Goal: Task Accomplishment & Management: Use online tool/utility

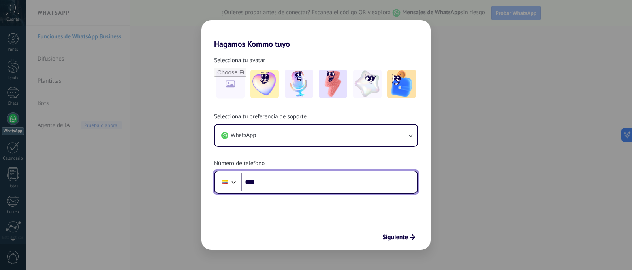
click at [314, 184] on input "****" at bounding box center [329, 182] width 176 height 18
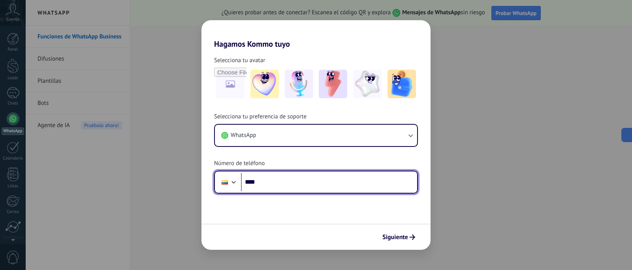
paste input "**********"
type input "**********"
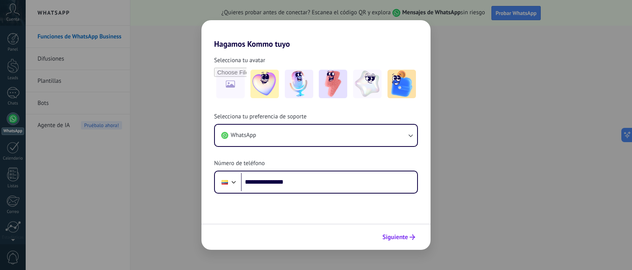
click at [395, 234] on span "Siguiente" at bounding box center [396, 237] width 26 height 6
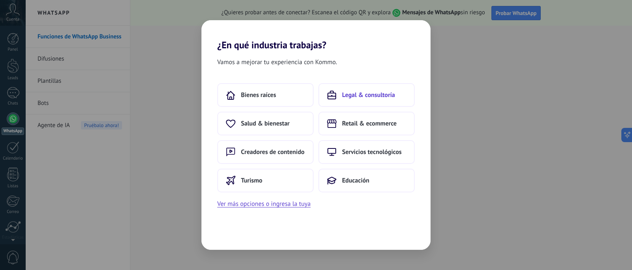
drag, startPoint x: 373, startPoint y: 97, endPoint x: 376, endPoint y: 94, distance: 4.2
click at [376, 94] on span "Legal & consultoría" at bounding box center [368, 95] width 53 height 8
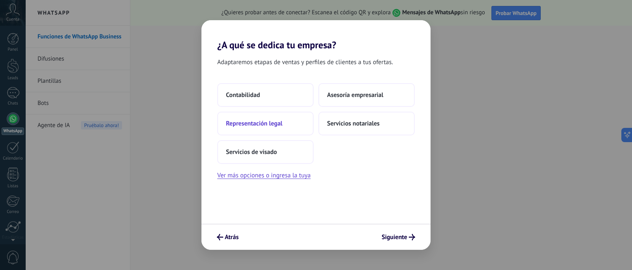
click at [286, 128] on button "Representación legal" at bounding box center [265, 123] width 96 height 24
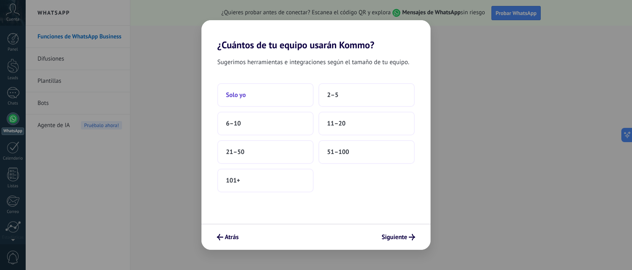
click at [257, 96] on button "Solo yo" at bounding box center [265, 95] width 96 height 24
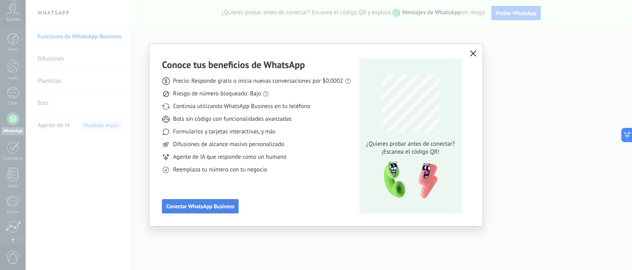
click at [206, 203] on span "Conectar WhatsApp Business" at bounding box center [200, 206] width 68 height 6
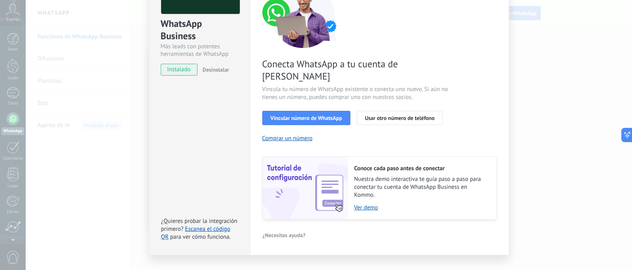
scroll to position [82, 0]
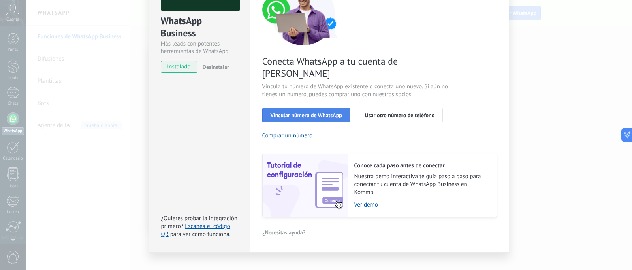
click at [305, 112] on span "Vincular número de WhatsApp" at bounding box center [307, 115] width 72 height 6
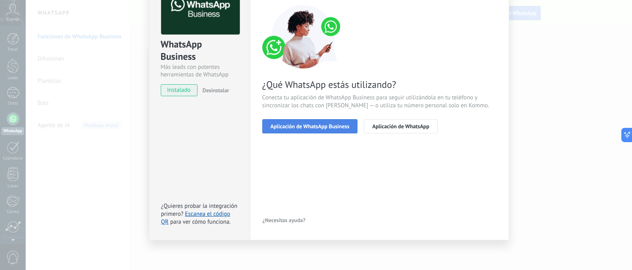
click at [319, 128] on span "Aplicación de WhatsApp Business" at bounding box center [310, 126] width 79 height 6
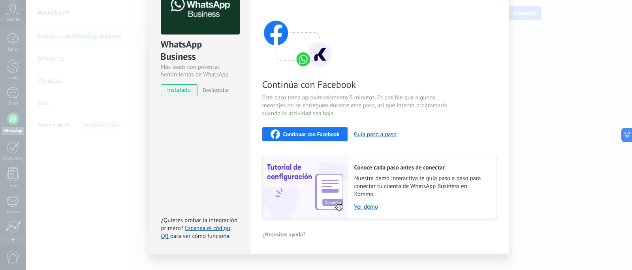
drag, startPoint x: 308, startPoint y: 134, endPoint x: 304, endPoint y: 148, distance: 14.4
click at [304, 148] on div "Continúa con Facebook Este paso toma aproximadamente 5 minutos. Es posible que …" at bounding box center [379, 111] width 235 height 213
click at [318, 143] on div "Continúa con Facebook Este paso toma aproximadamente 5 minutos. Es posible que …" at bounding box center [379, 111] width 235 height 213
click at [323, 138] on div "Continuar con Facebook" at bounding box center [305, 133] width 69 height 9
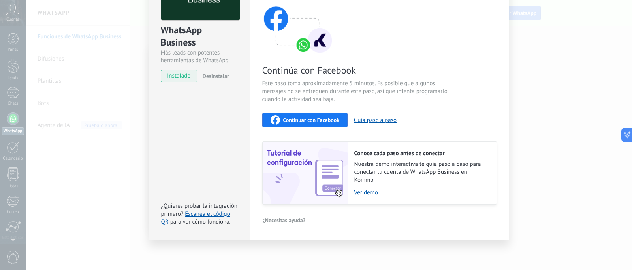
scroll to position [0, 0]
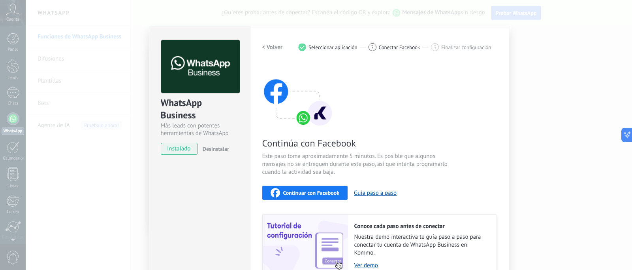
click at [181, 150] on span "instalado" at bounding box center [179, 149] width 36 height 12
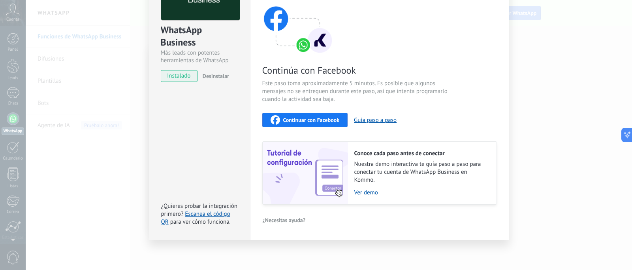
scroll to position [25, 0]
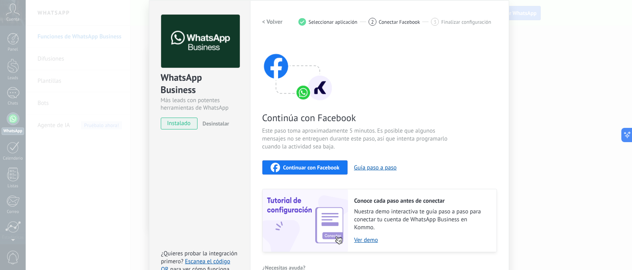
click at [95, 80] on div "WhatsApp Business Más leads con potentes herramientas de WhatsApp instalado Des…" at bounding box center [329, 135] width 607 height 270
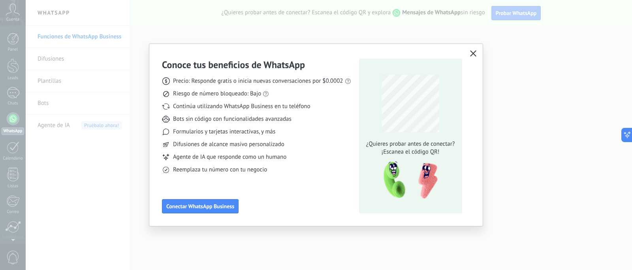
click at [469, 54] on button "button" at bounding box center [473, 53] width 10 height 11
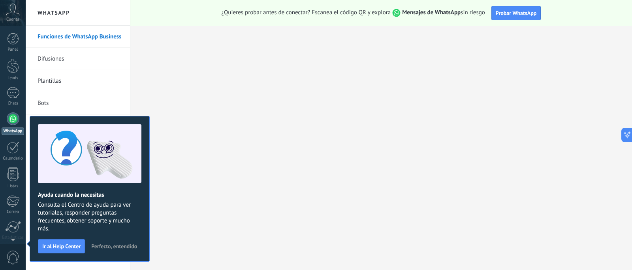
click at [101, 248] on span "Perfecto, entendido" at bounding box center [114, 246] width 46 height 6
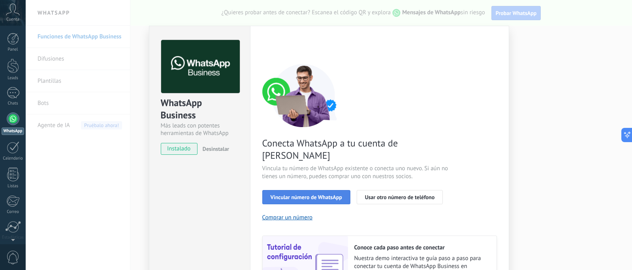
click at [313, 194] on span "Vincular número de WhatsApp" at bounding box center [307, 197] width 72 height 6
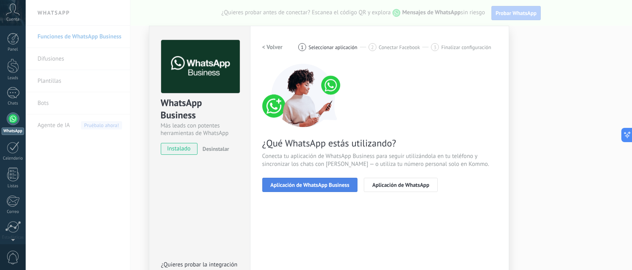
click at [314, 187] on span "Aplicación de WhatsApp Business" at bounding box center [310, 185] width 79 height 6
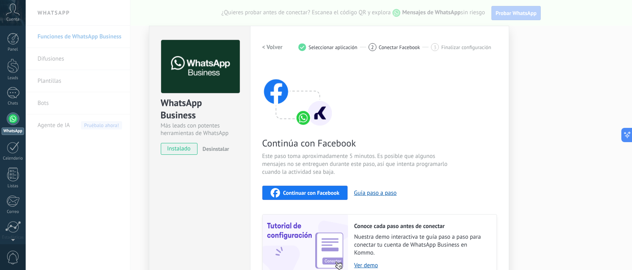
click at [311, 194] on span "Continuar con Facebook" at bounding box center [311, 193] width 57 height 6
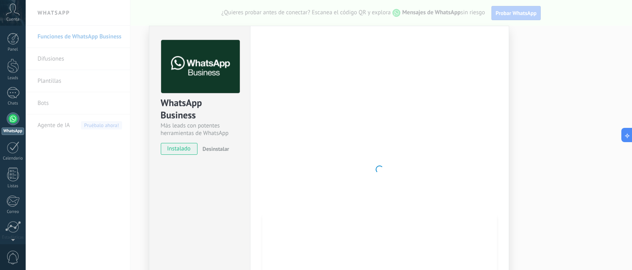
click at [545, 101] on div "WhatsApp Business Más leads con potentes herramientas de WhatsApp instalado Des…" at bounding box center [329, 135] width 607 height 270
